Goal: Contribute content: Add original content to the website for others to see

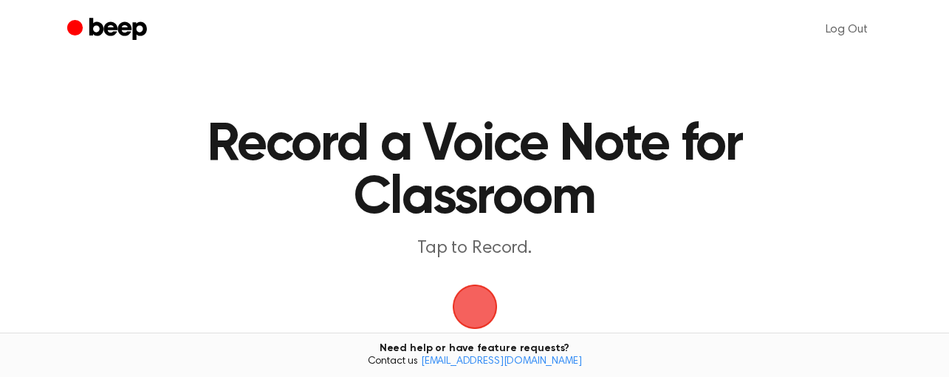
click at [484, 293] on span "button" at bounding box center [475, 307] width 48 height 48
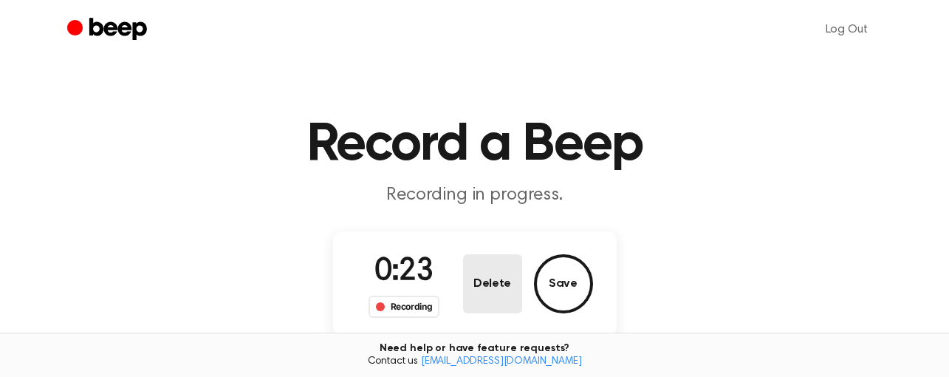
click at [484, 292] on button "Delete" at bounding box center [492, 283] width 59 height 59
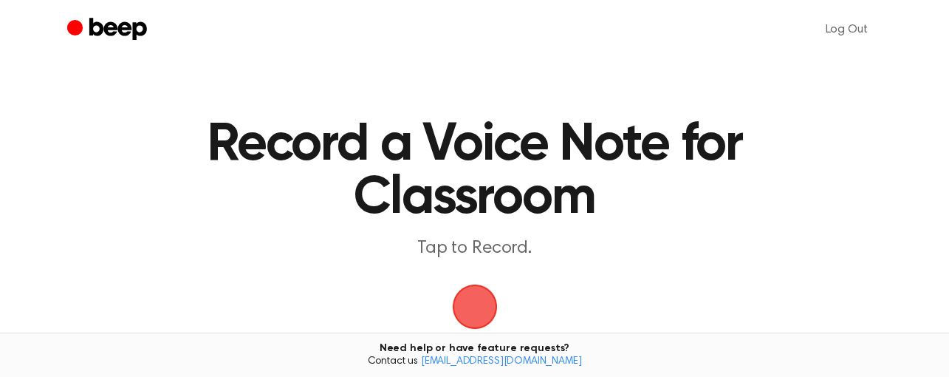
click at [487, 303] on span "button" at bounding box center [475, 307] width 48 height 48
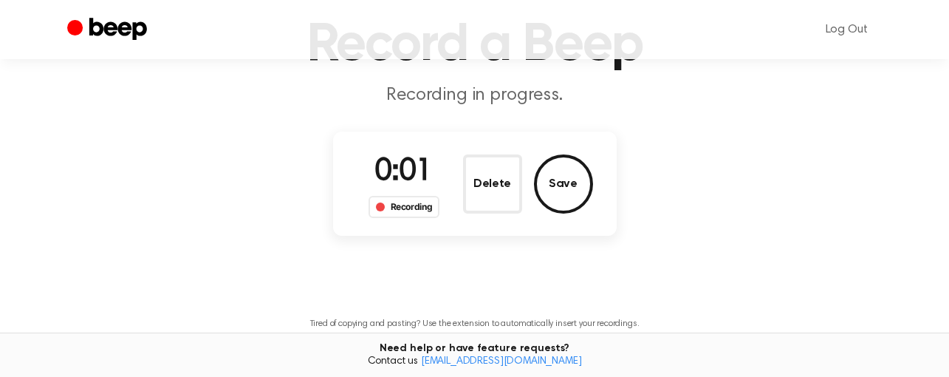
scroll to position [74, 0]
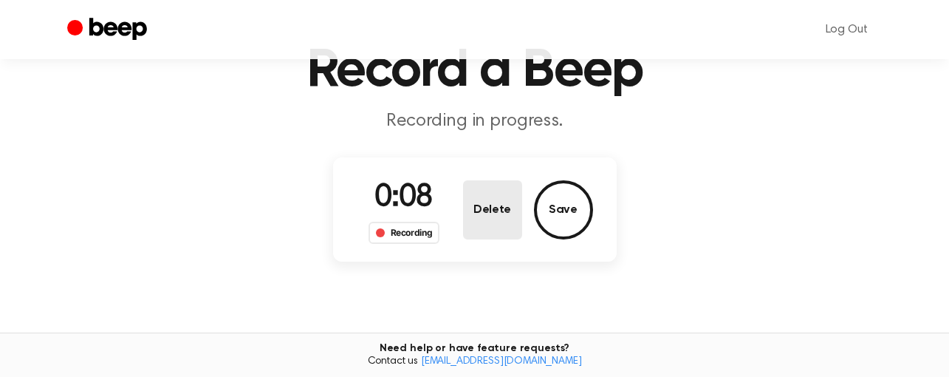
click at [489, 205] on button "Delete" at bounding box center [492, 209] width 59 height 59
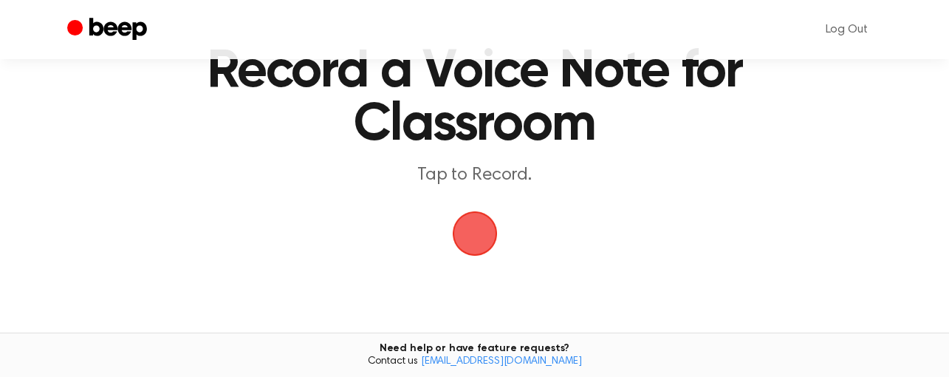
click at [470, 236] on span "button" at bounding box center [474, 233] width 45 height 45
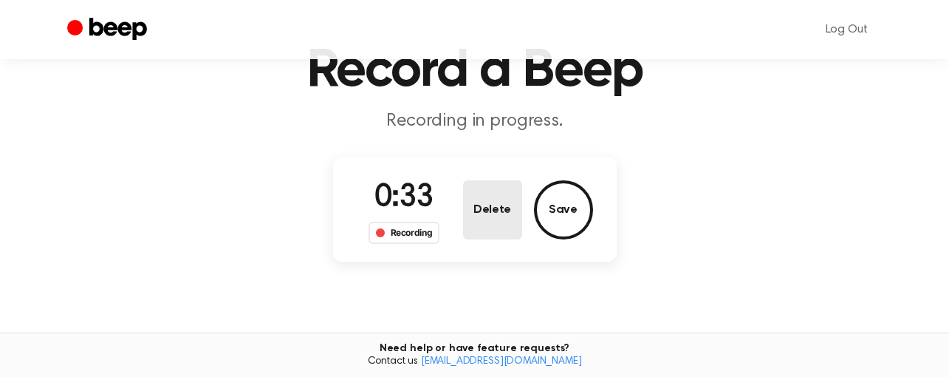
click at [481, 216] on button "Delete" at bounding box center [492, 209] width 59 height 59
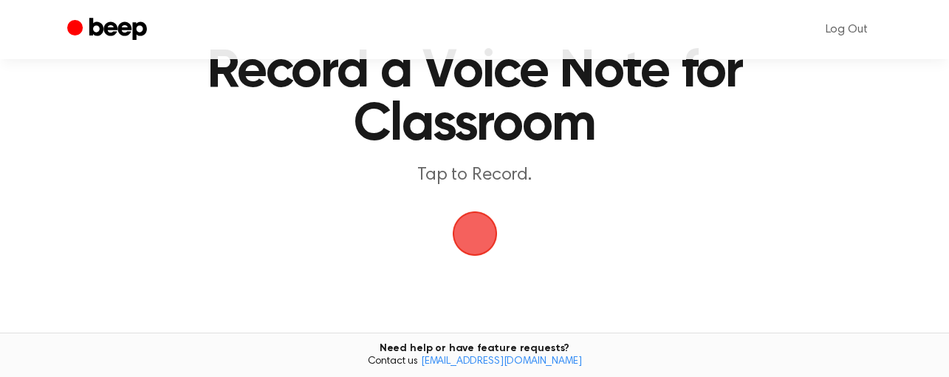
click at [473, 226] on span "button" at bounding box center [474, 233] width 45 height 45
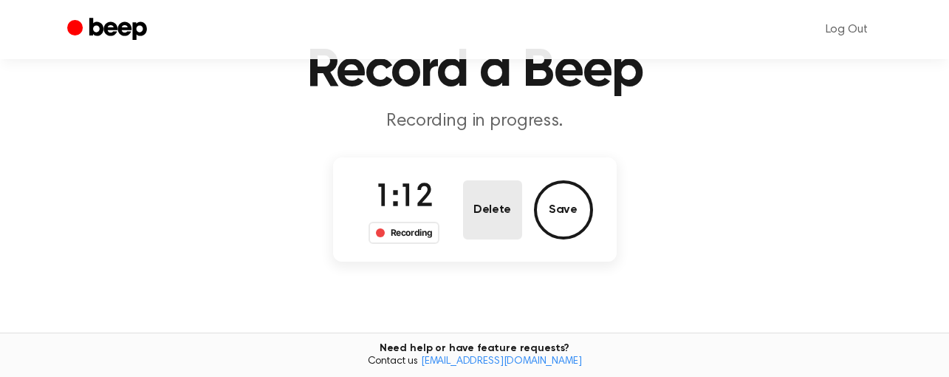
click at [473, 223] on button "Delete" at bounding box center [492, 209] width 59 height 59
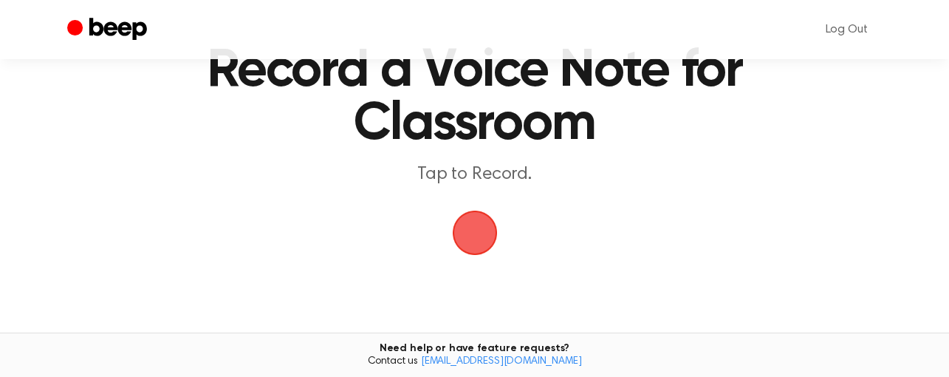
scroll to position [73, 0]
click at [493, 234] on span "button" at bounding box center [474, 233] width 41 height 41
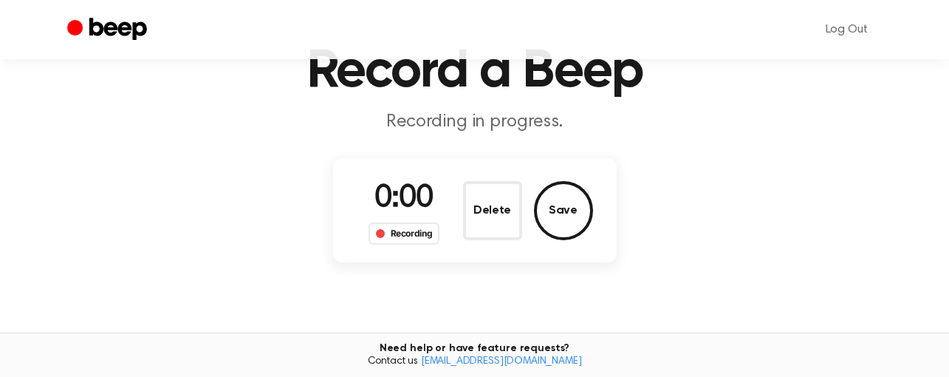
scroll to position [74, 0]
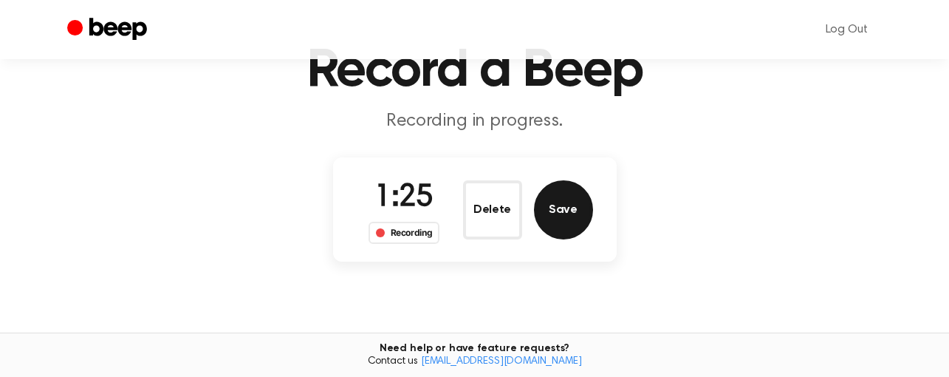
click at [575, 227] on button "Save" at bounding box center [563, 209] width 59 height 59
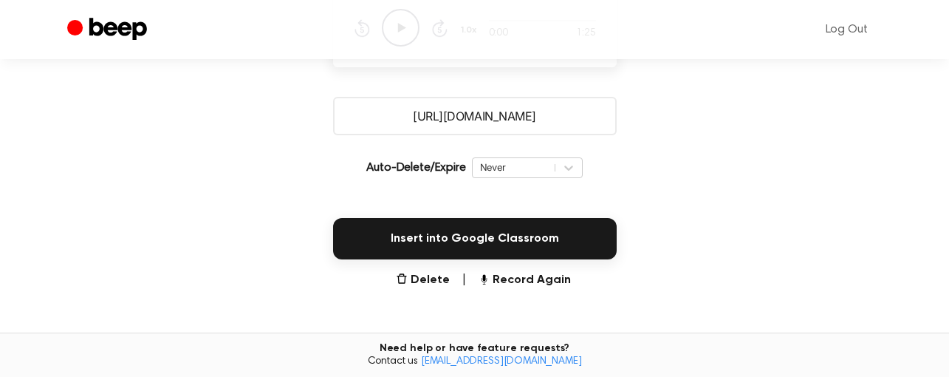
scroll to position [270, 0]
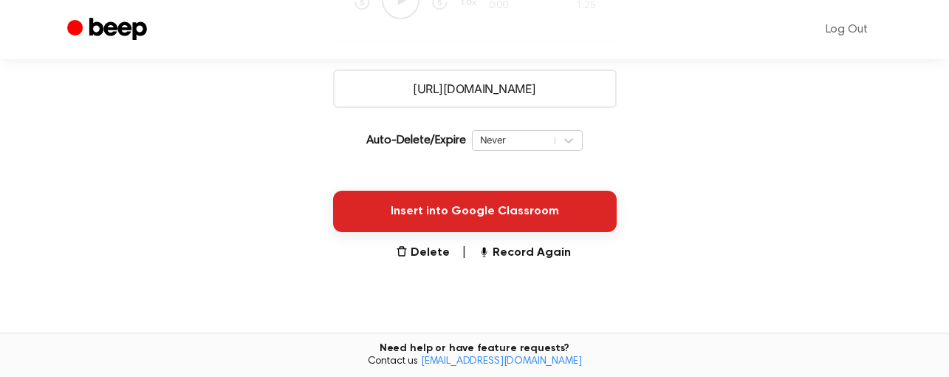
click at [564, 222] on button "Insert into Google Classroom" at bounding box center [475, 211] width 284 height 41
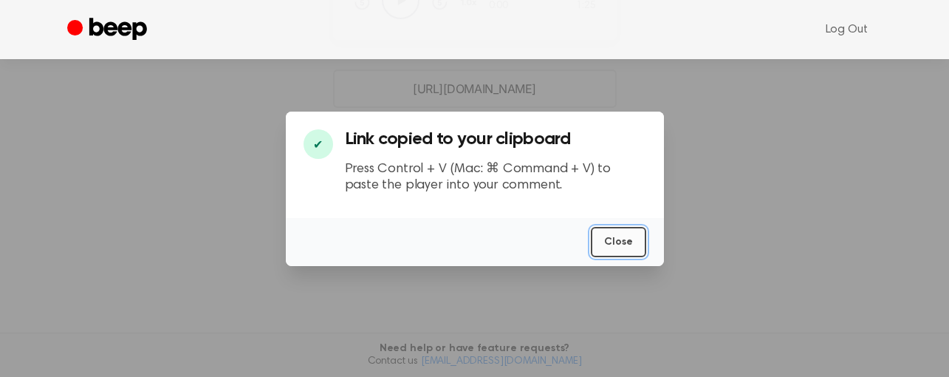
click at [595, 248] on button "Close" at bounding box center [618, 242] width 55 height 30
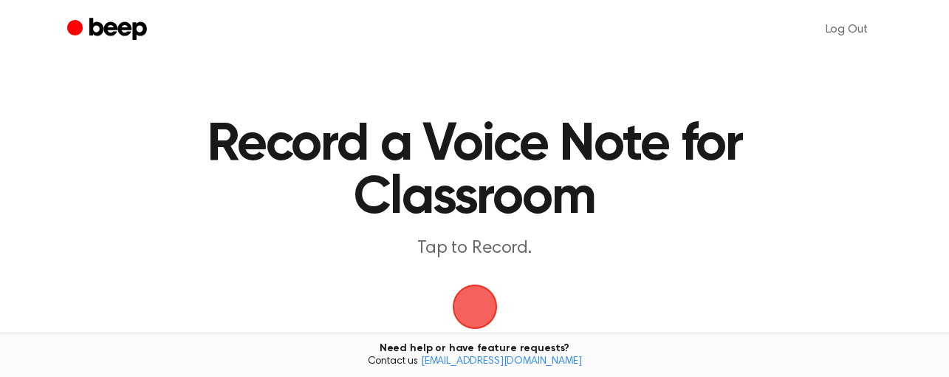
click at [468, 295] on span "button" at bounding box center [474, 306] width 45 height 45
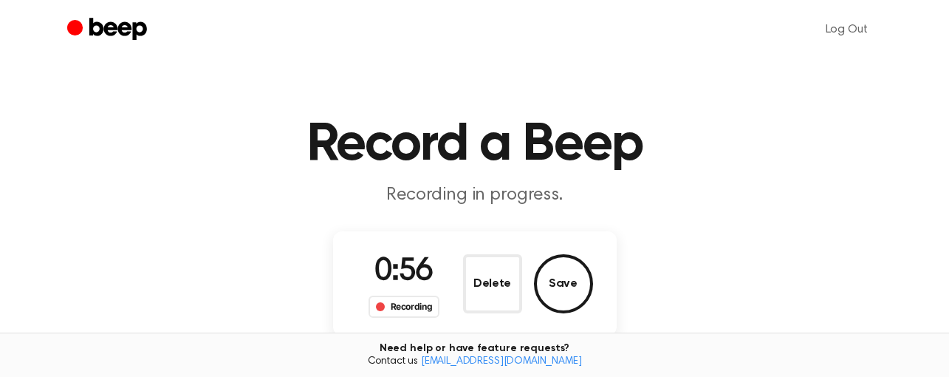
click at [601, 270] on div "0:56 Recording Delete Save" at bounding box center [475, 283] width 284 height 104
click at [578, 278] on button "Save" at bounding box center [563, 283] width 59 height 59
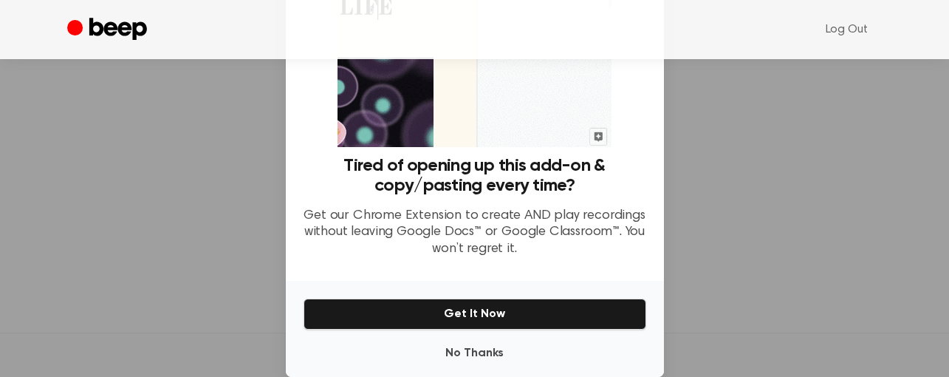
scroll to position [148, 0]
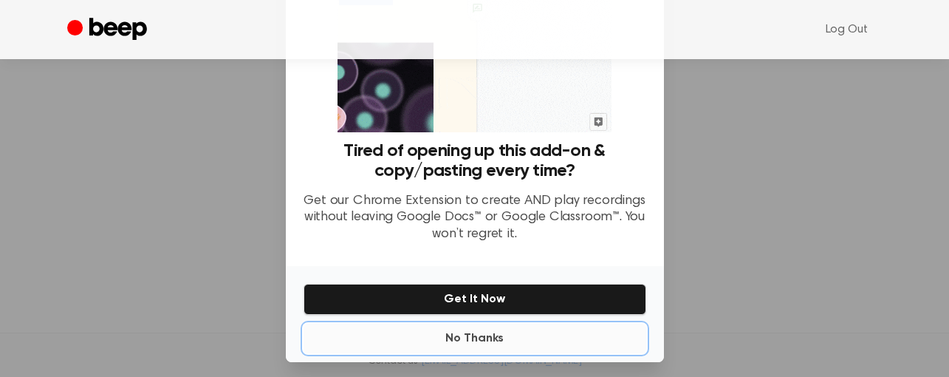
click at [464, 344] on button "No Thanks" at bounding box center [475, 338] width 343 height 30
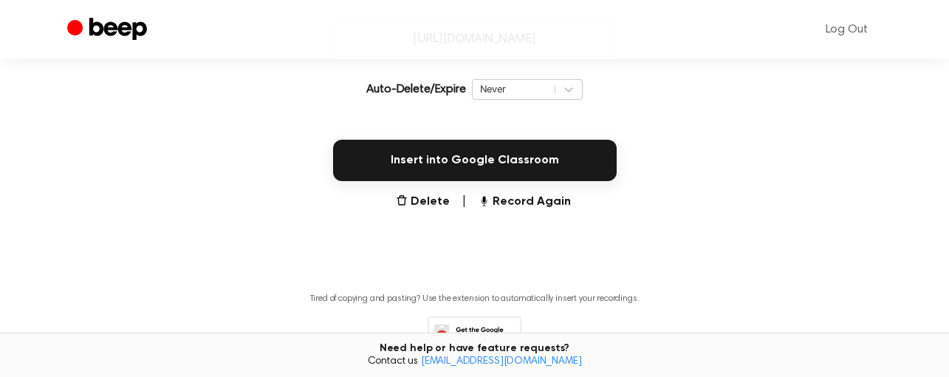
scroll to position [340, 0]
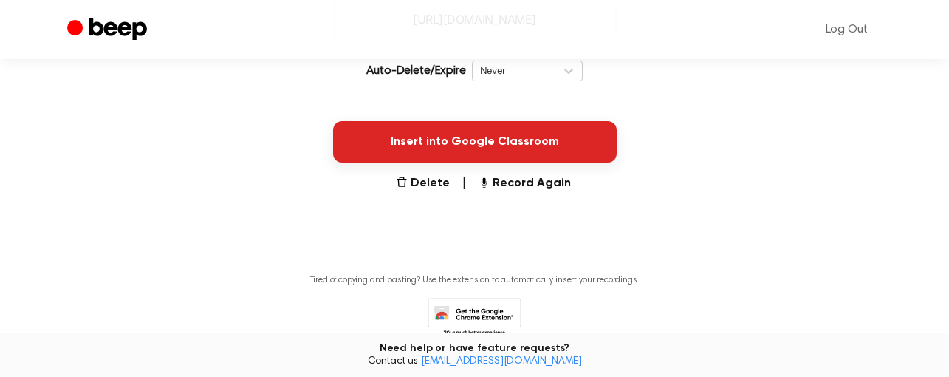
click at [383, 157] on button "Insert into Google Classroom" at bounding box center [475, 141] width 284 height 41
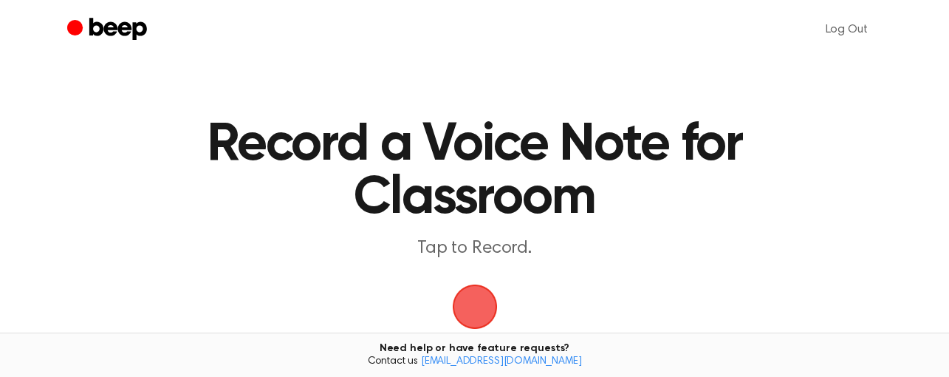
click at [484, 295] on span "button" at bounding box center [474, 306] width 50 height 50
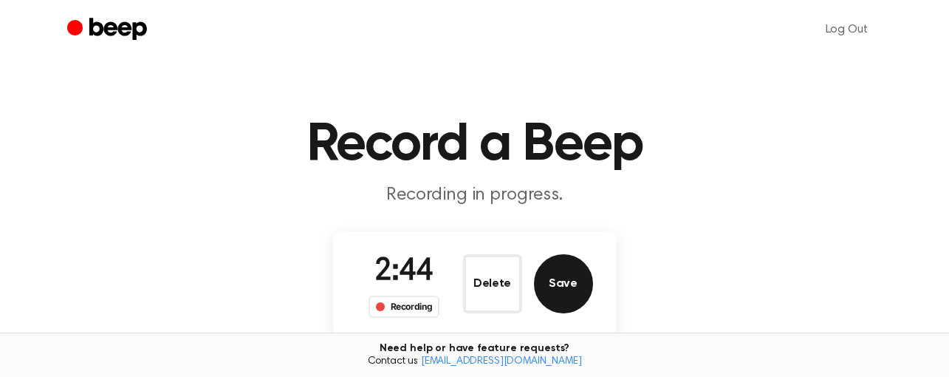
click at [584, 291] on button "Save" at bounding box center [563, 283] width 59 height 59
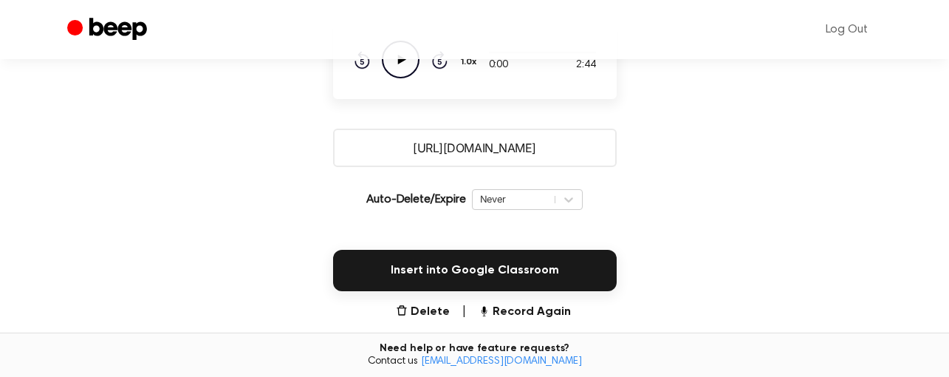
scroll to position [222, 0]
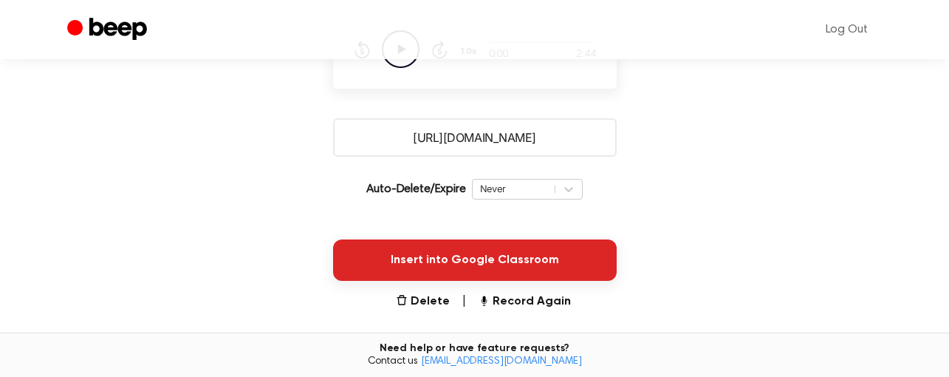
click at [412, 261] on button "Insert into Google Classroom" at bounding box center [475, 259] width 284 height 41
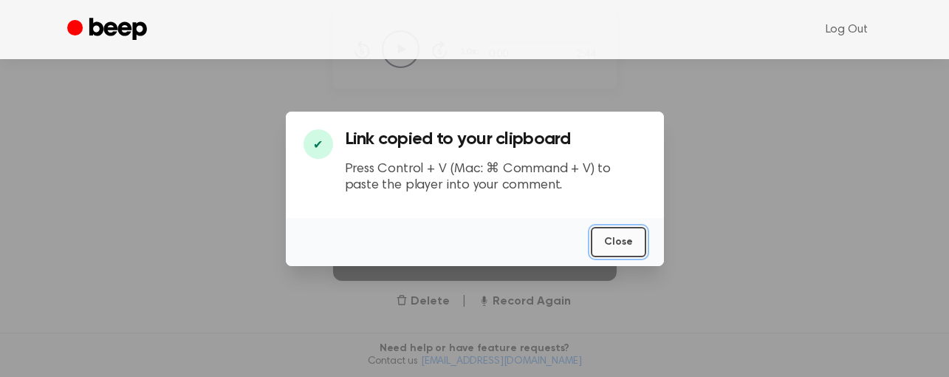
click at [631, 240] on button "Close" at bounding box center [618, 242] width 55 height 30
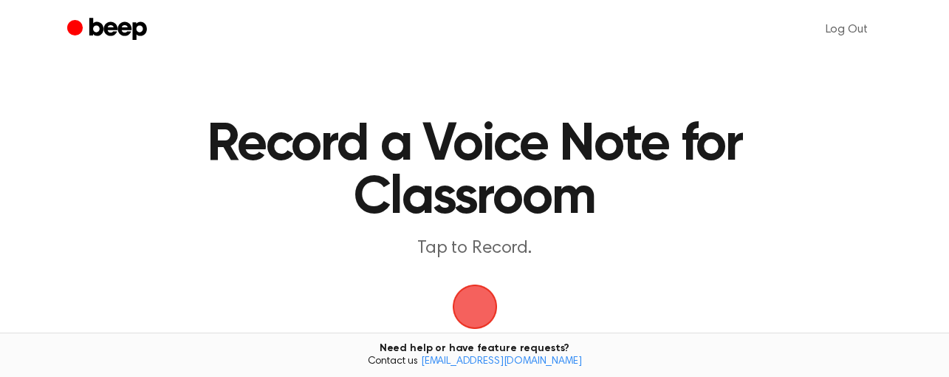
click at [487, 304] on span "button" at bounding box center [474, 306] width 50 height 50
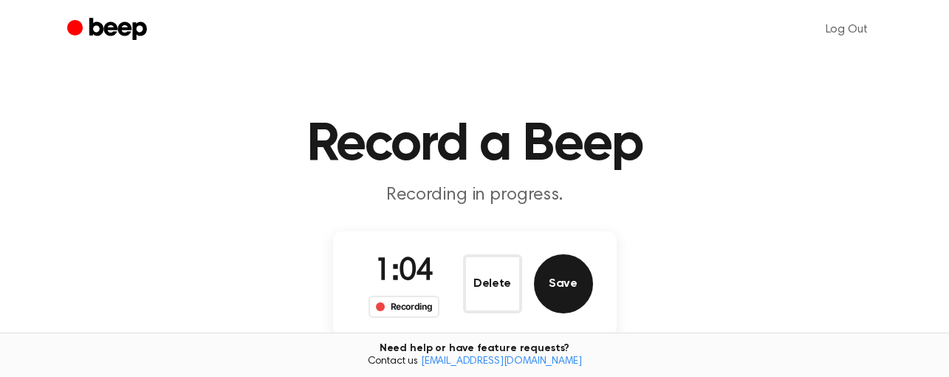
click at [571, 275] on button "Save" at bounding box center [563, 283] width 59 height 59
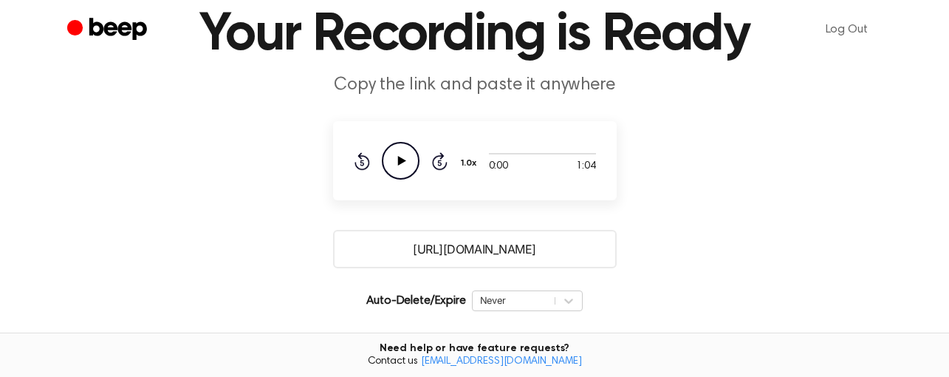
scroll to position [295, 0]
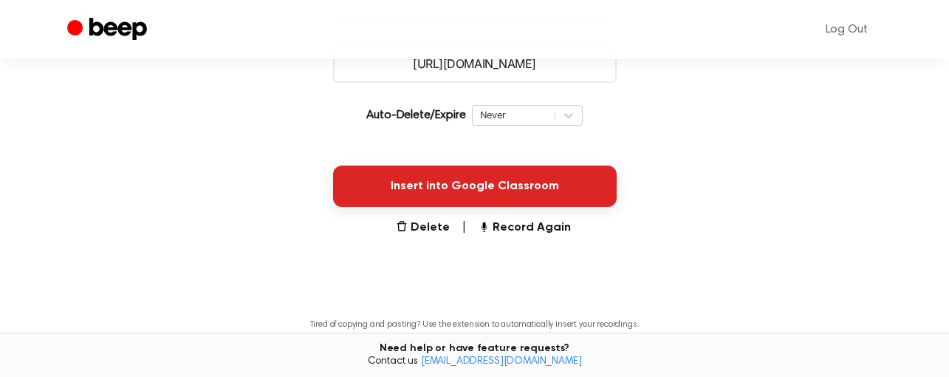
click at [476, 187] on button "Insert into Google Classroom" at bounding box center [475, 185] width 284 height 41
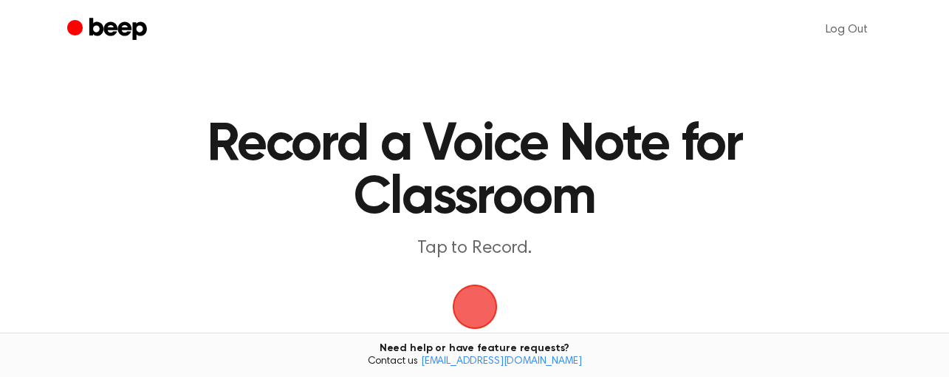
click at [496, 314] on span "button" at bounding box center [474, 306] width 41 height 41
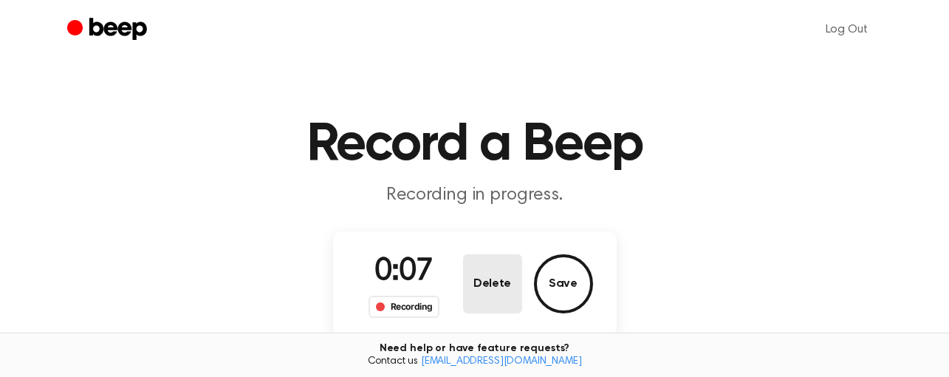
click at [507, 291] on button "Delete" at bounding box center [492, 283] width 59 height 59
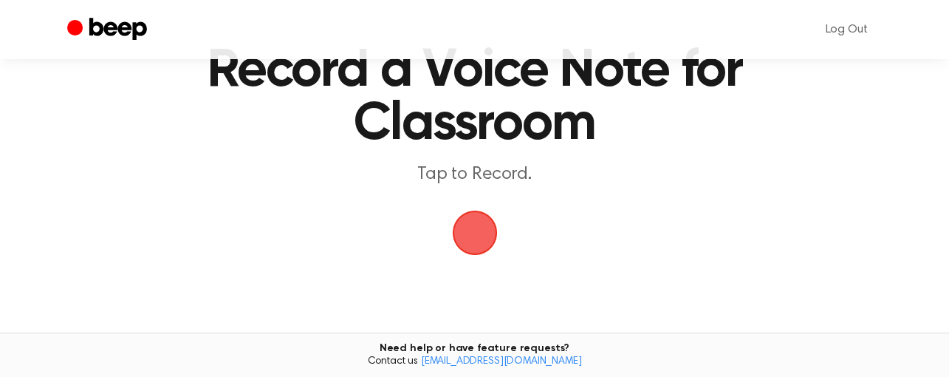
click at [480, 228] on span "button" at bounding box center [474, 232] width 41 height 41
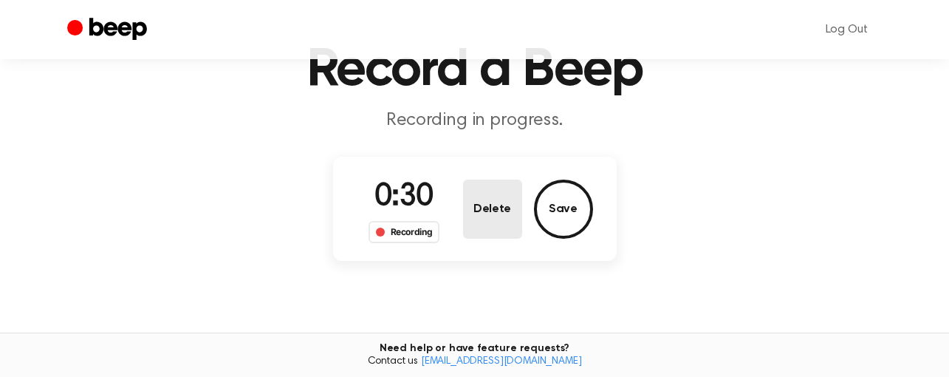
click at [479, 207] on button "Delete" at bounding box center [492, 208] width 59 height 59
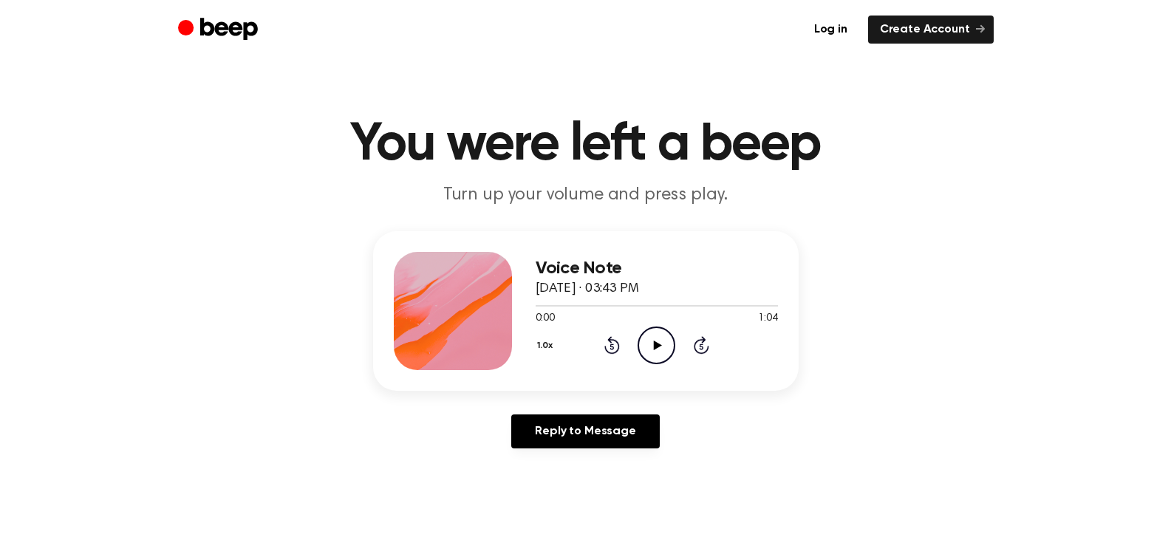
click at [660, 352] on icon "Play Audio" at bounding box center [656, 345] width 38 height 38
click at [669, 335] on icon "Pause Audio" at bounding box center [656, 345] width 38 height 38
click at [654, 348] on icon at bounding box center [658, 345] width 8 height 10
click at [654, 354] on icon "Pause Audio" at bounding box center [656, 345] width 38 height 38
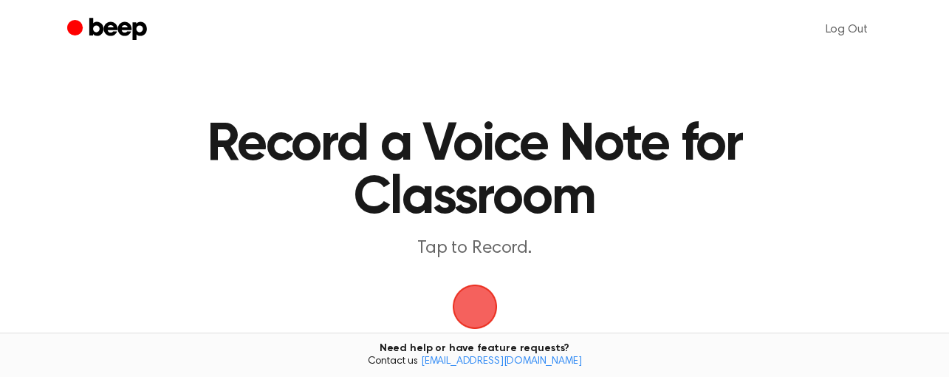
click at [488, 286] on span "button" at bounding box center [474, 306] width 41 height 41
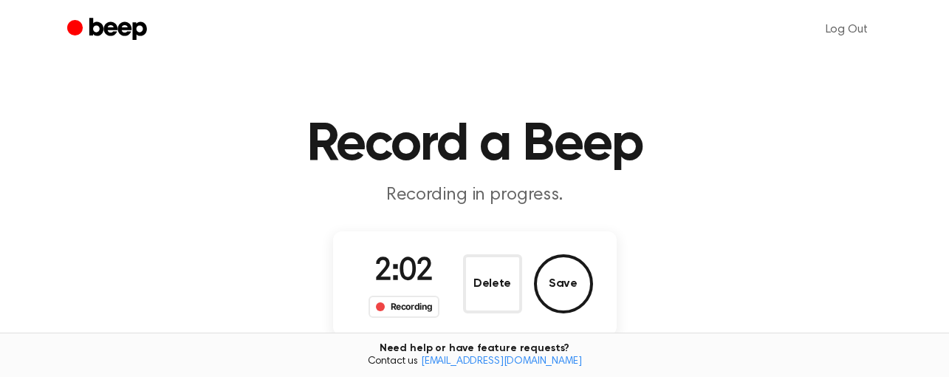
click at [507, 290] on button "Delete" at bounding box center [492, 283] width 59 height 59
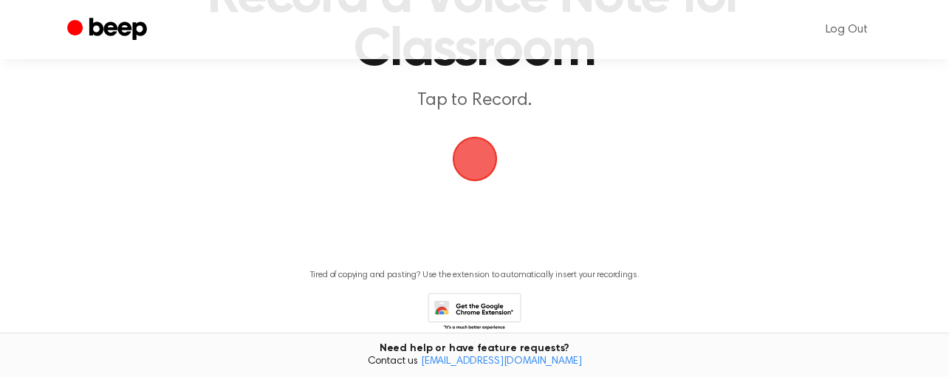
click at [482, 168] on span "button" at bounding box center [474, 158] width 41 height 41
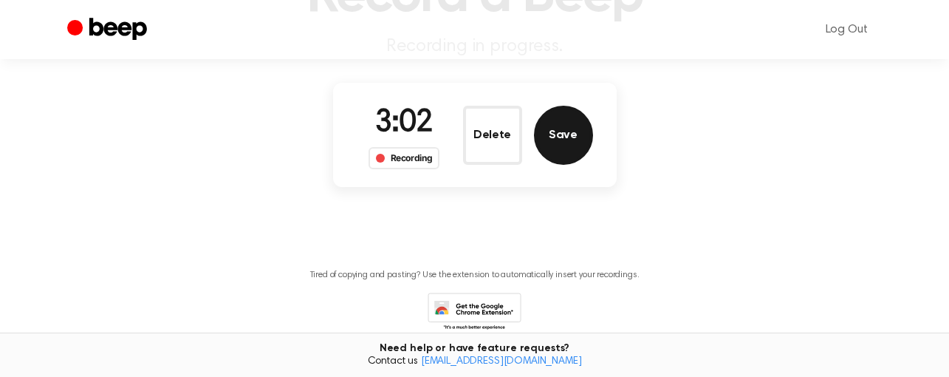
click at [569, 135] on button "Save" at bounding box center [563, 135] width 59 height 59
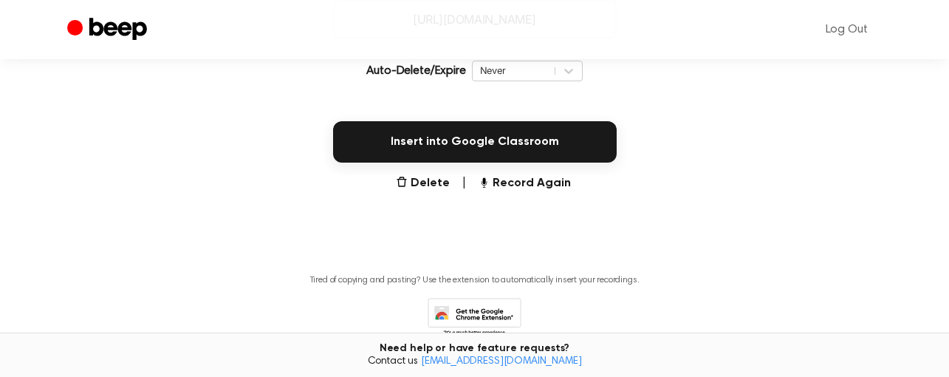
scroll to position [340, 0]
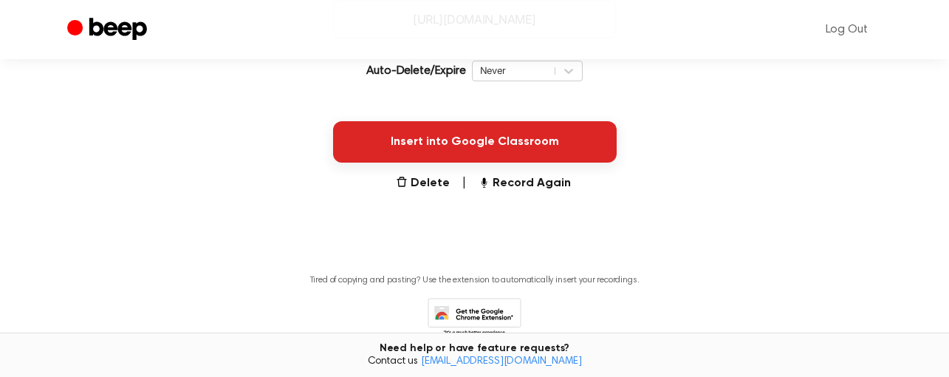
click at [527, 146] on button "Insert into Google Classroom" at bounding box center [475, 141] width 284 height 41
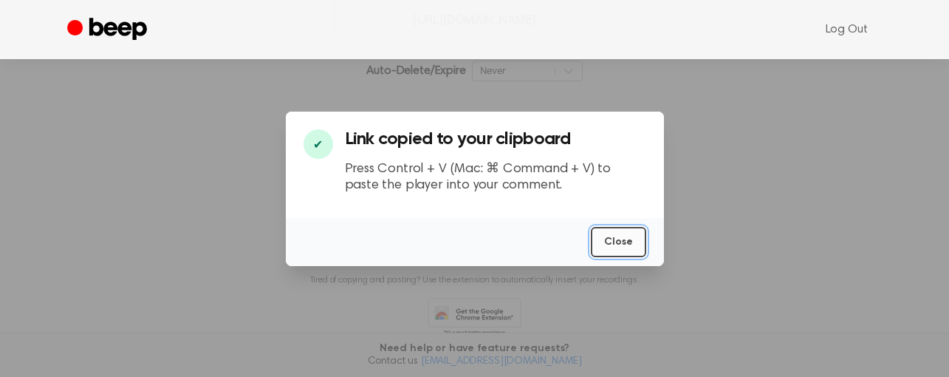
click at [623, 240] on button "Close" at bounding box center [618, 242] width 55 height 30
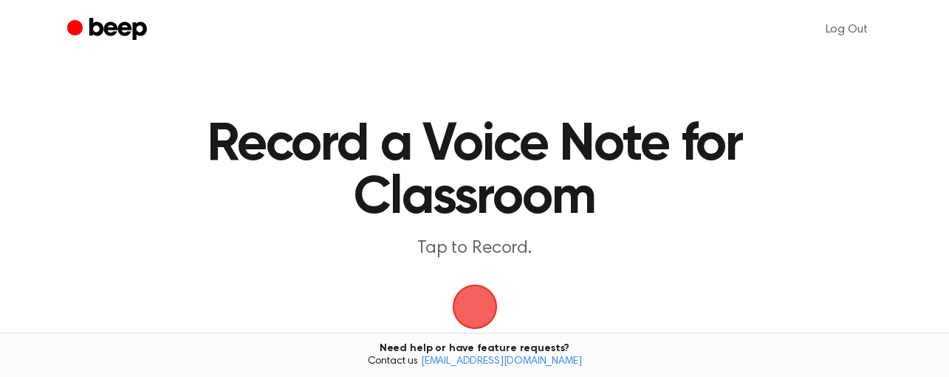
click at [492, 311] on span "button" at bounding box center [475, 307] width 48 height 48
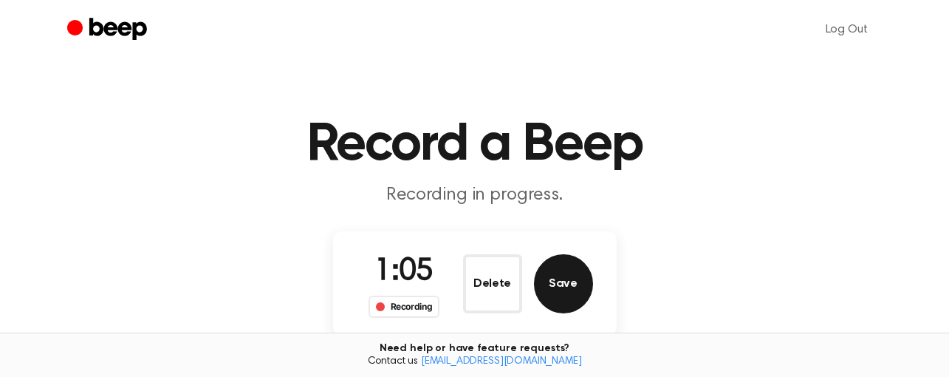
click at [575, 306] on button "Save" at bounding box center [563, 283] width 59 height 59
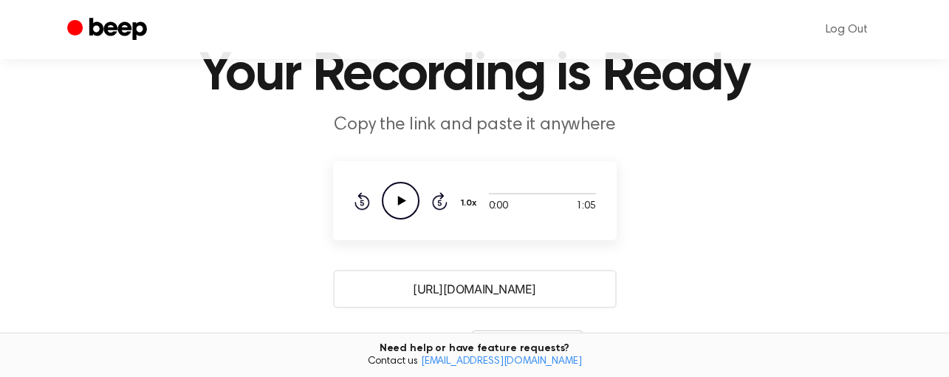
scroll to position [74, 0]
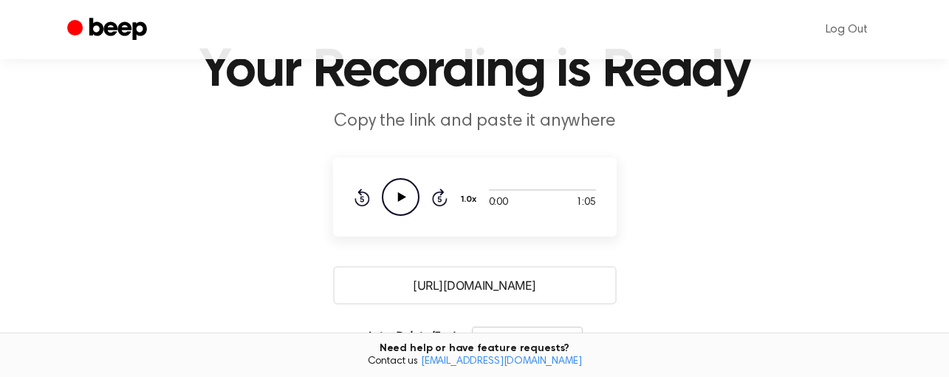
click at [414, 208] on circle at bounding box center [401, 197] width 36 height 36
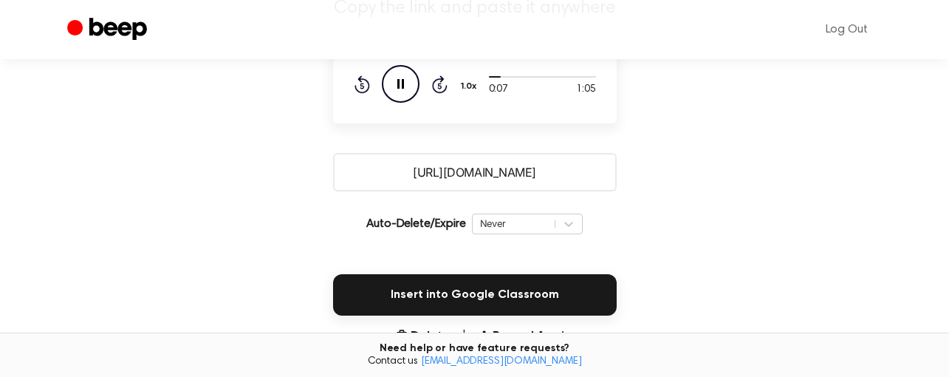
scroll to position [222, 0]
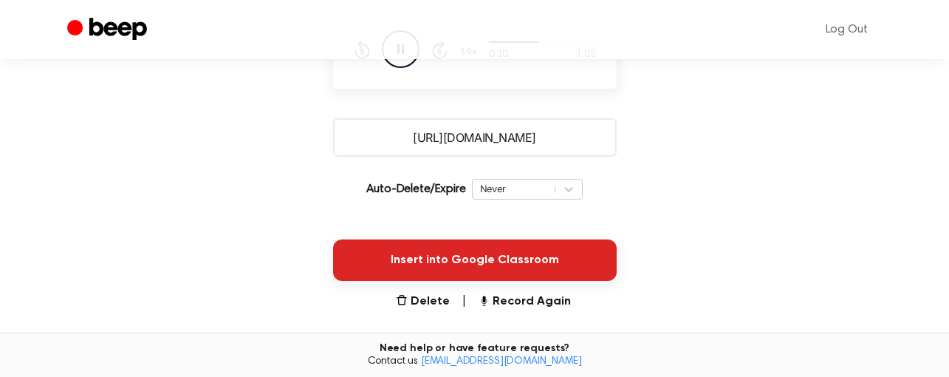
click at [468, 253] on button "Insert into Google Classroom" at bounding box center [475, 259] width 284 height 41
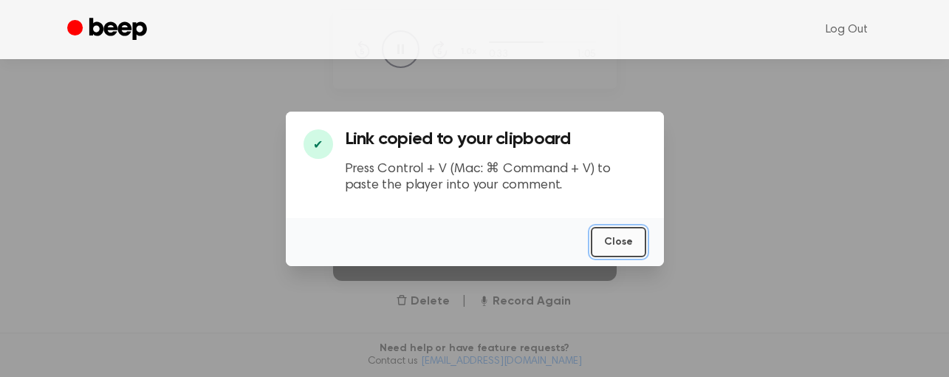
click at [629, 239] on button "Close" at bounding box center [618, 242] width 55 height 30
